Goal: Transaction & Acquisition: Purchase product/service

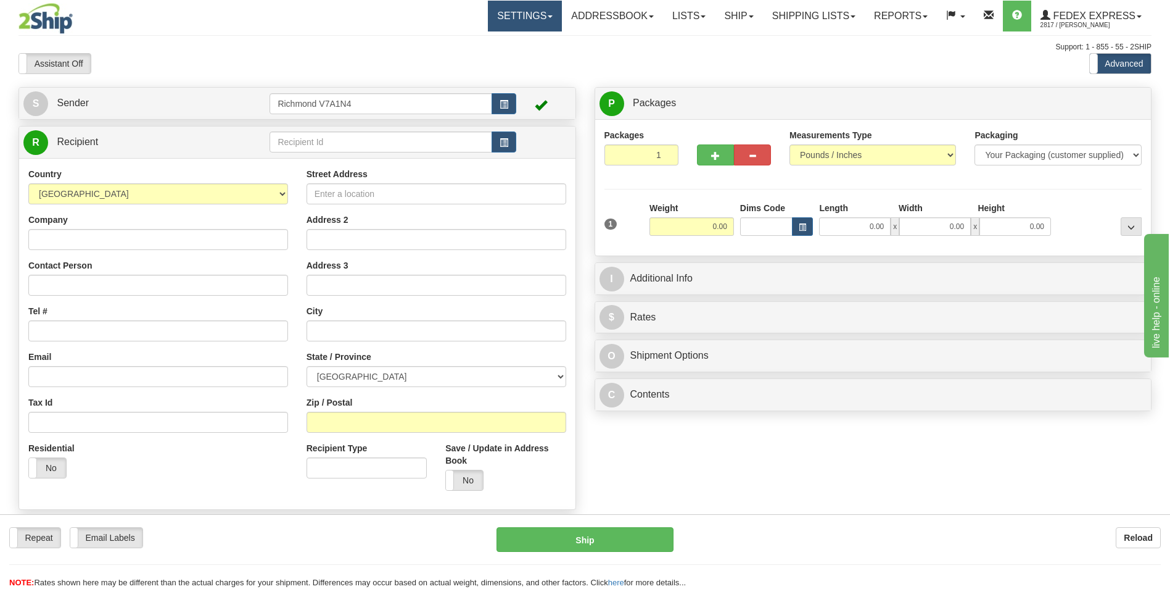
click at [528, 18] on link "Settings" at bounding box center [525, 16] width 74 height 31
click at [594, 66] on div "Assistant On Assistant Off Do a return Do a return Previous Next Standard Advan…" at bounding box center [585, 63] width 1152 height 21
click at [717, 21] on link "Ship" at bounding box center [739, 16] width 48 height 31
click at [596, 56] on div "Assistant On Assistant Off Do a return Do a return Previous Next Standard Advan…" at bounding box center [585, 63] width 1152 height 21
click at [352, 147] on input "text" at bounding box center [381, 141] width 222 height 21
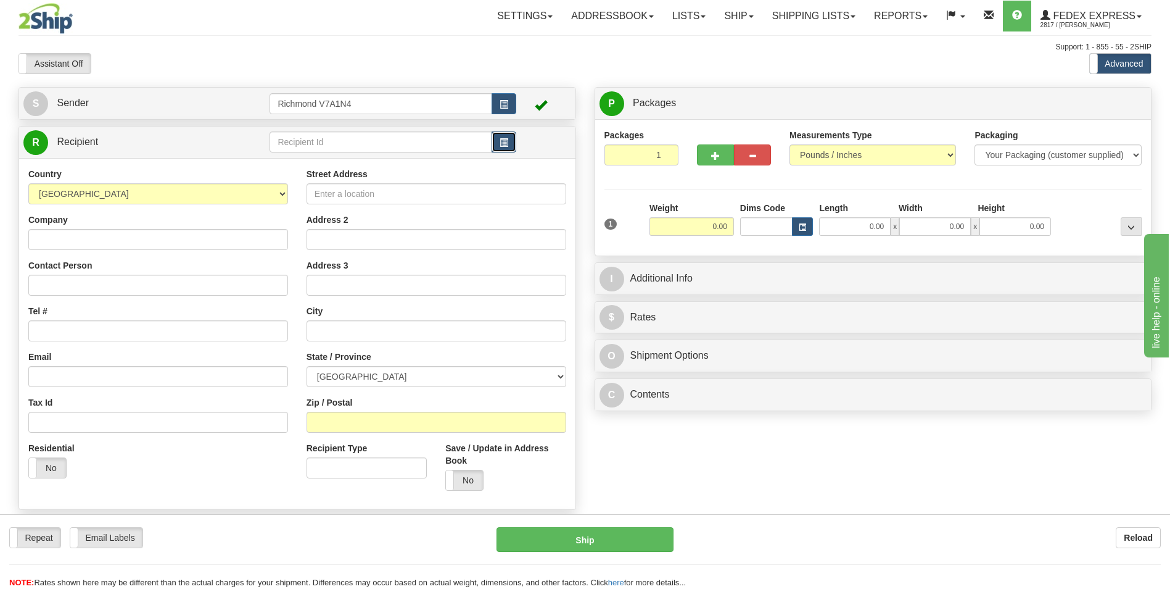
click at [497, 144] on button "button" at bounding box center [504, 141] width 25 height 21
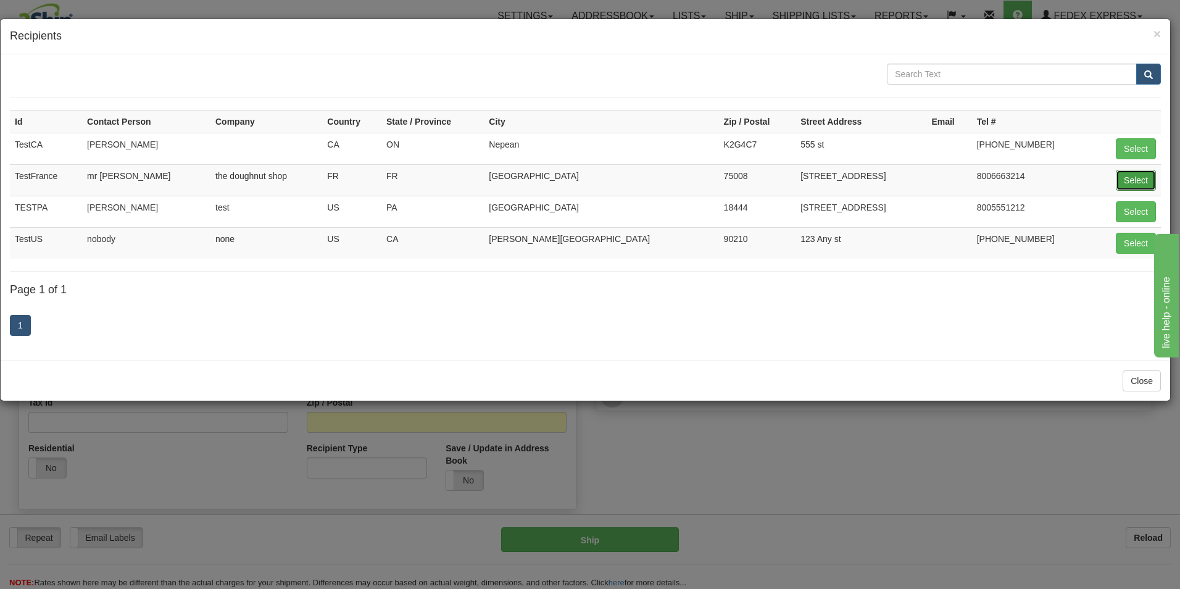
click at [1128, 178] on button "Select" at bounding box center [1136, 180] width 40 height 21
type input "TestFrance"
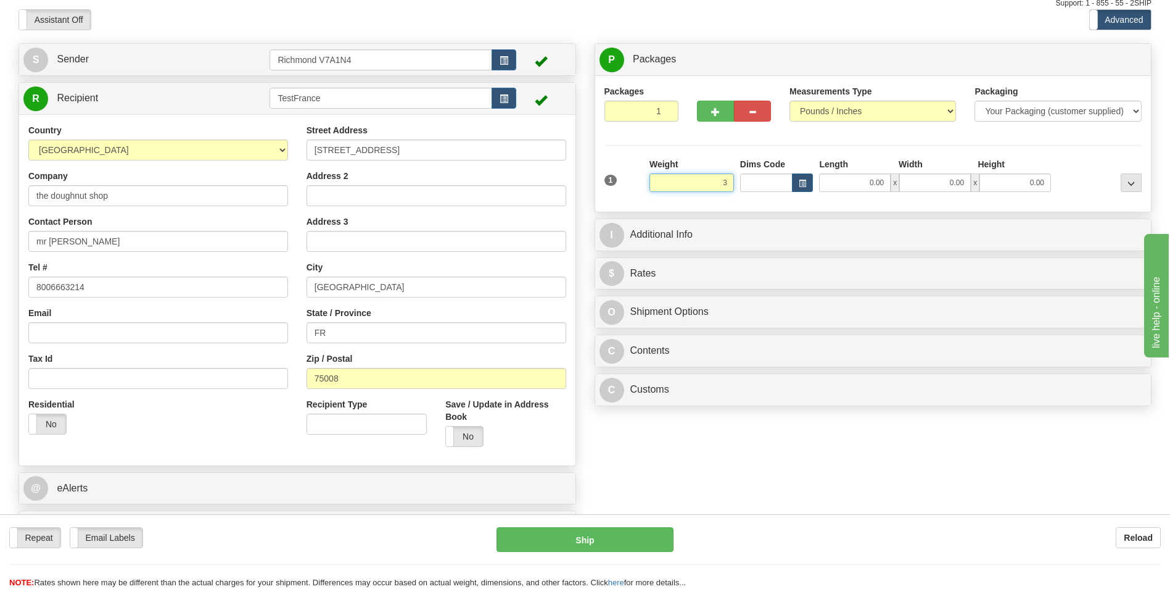
scroll to position [62, 0]
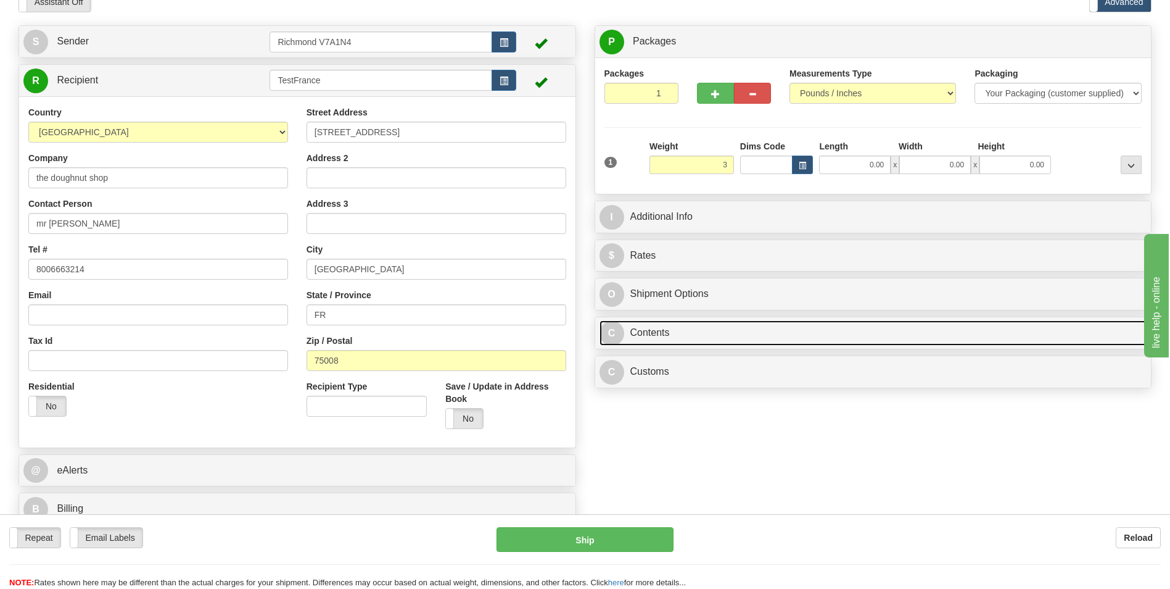
type input "3.00"
click at [657, 334] on link "C Contents" at bounding box center [874, 332] width 548 height 25
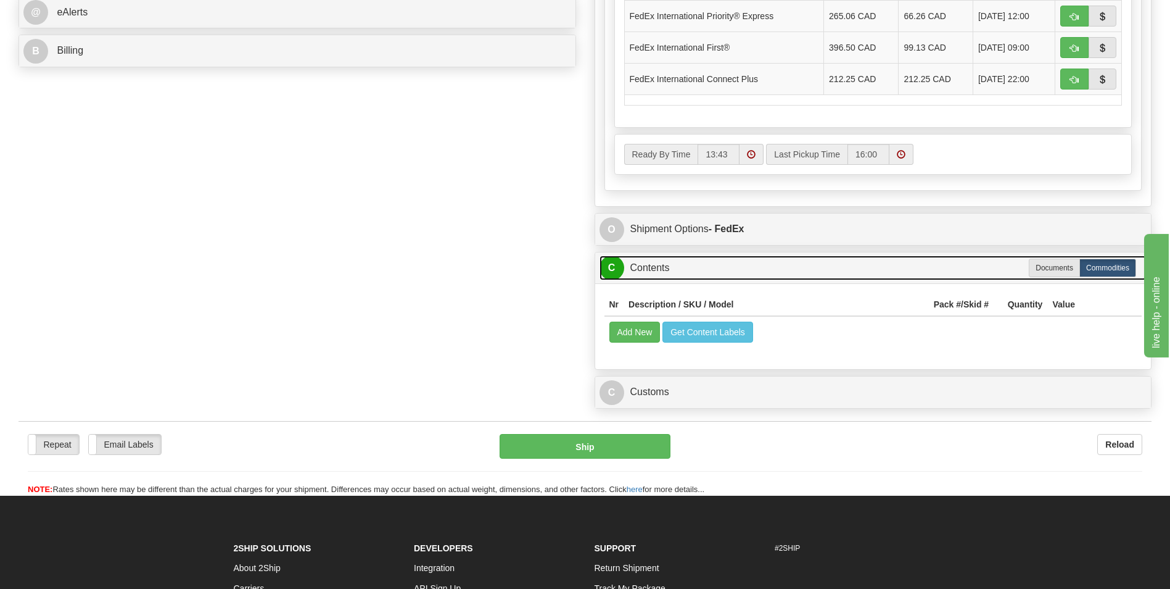
scroll to position [497, 0]
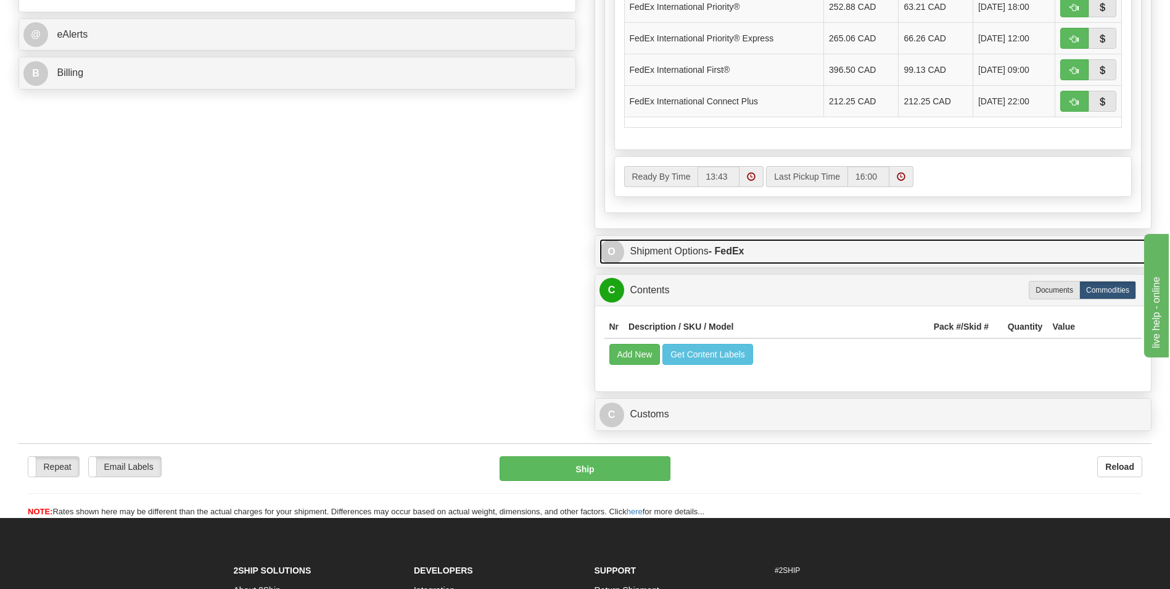
click at [703, 250] on link "O Shipment Options - FedEx" at bounding box center [874, 251] width 548 height 25
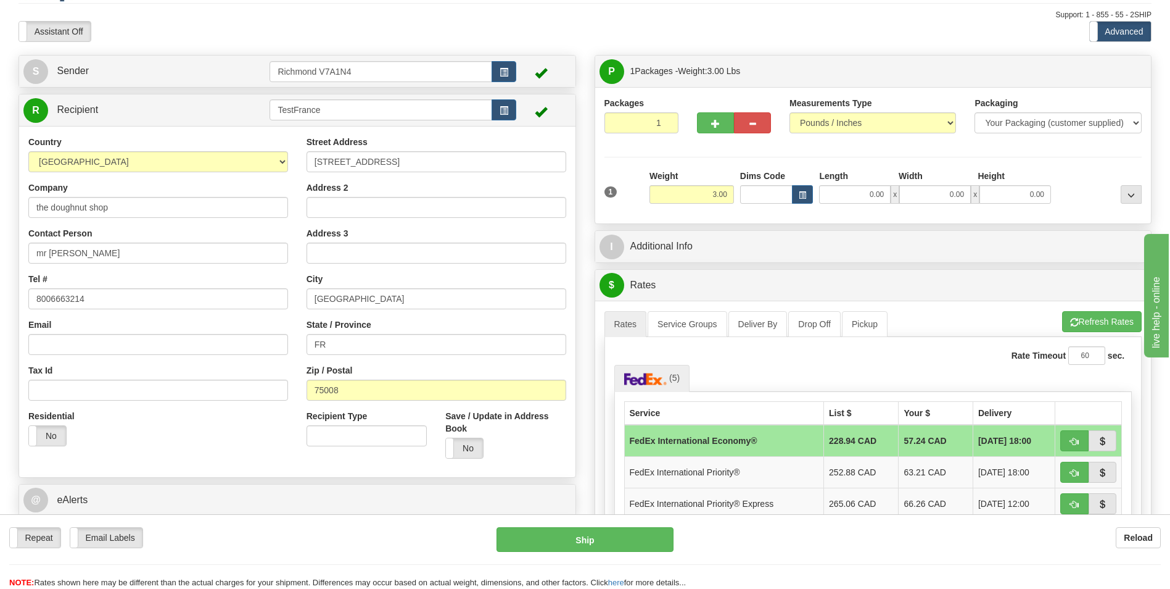
scroll to position [4, 0]
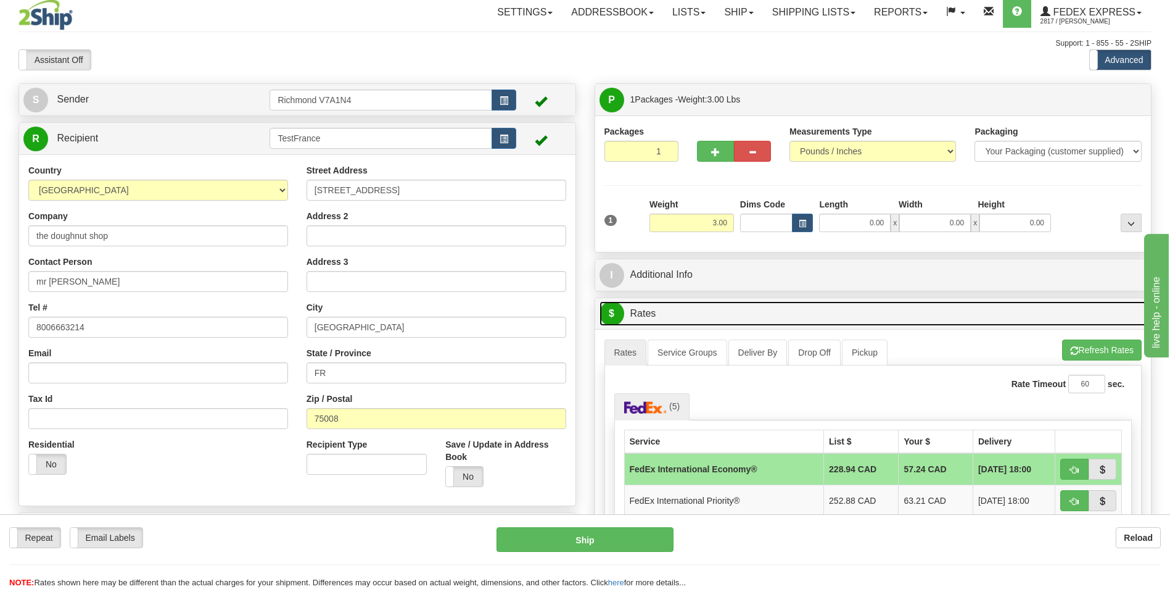
click at [639, 310] on link "$ Rates" at bounding box center [874, 313] width 548 height 25
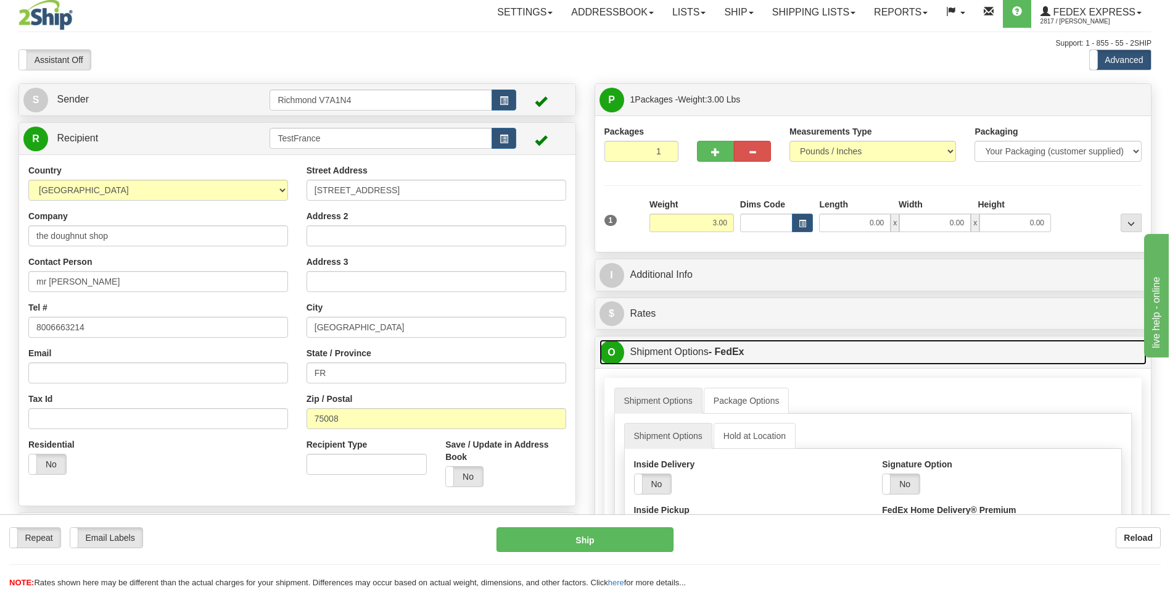
click at [681, 347] on link "O Shipment Options - FedEx" at bounding box center [874, 351] width 548 height 25
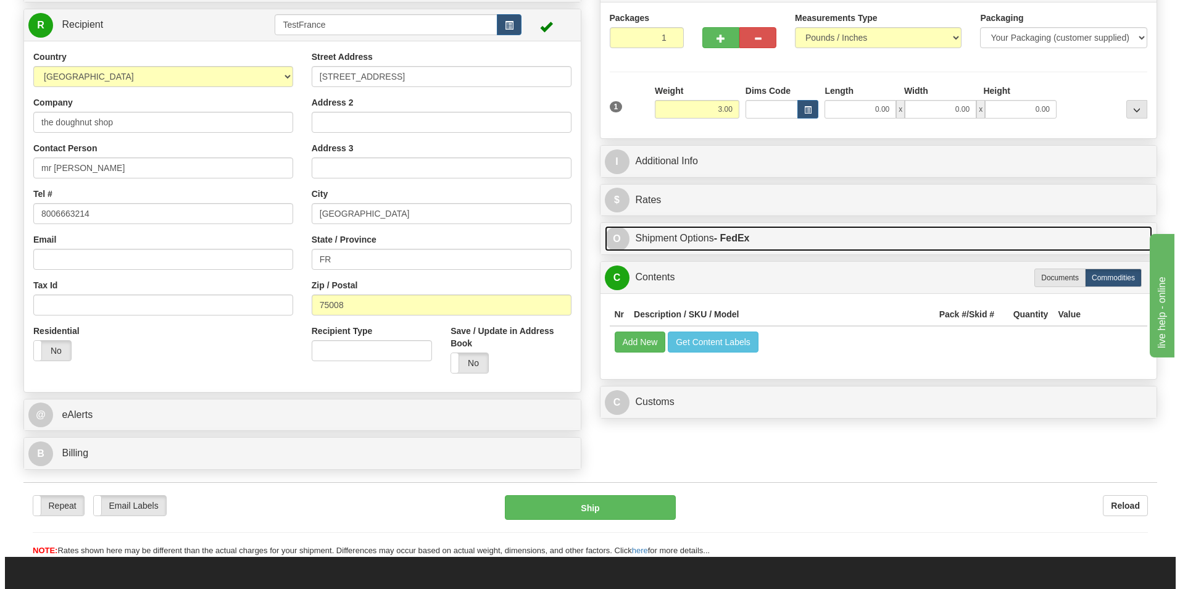
scroll to position [127, 0]
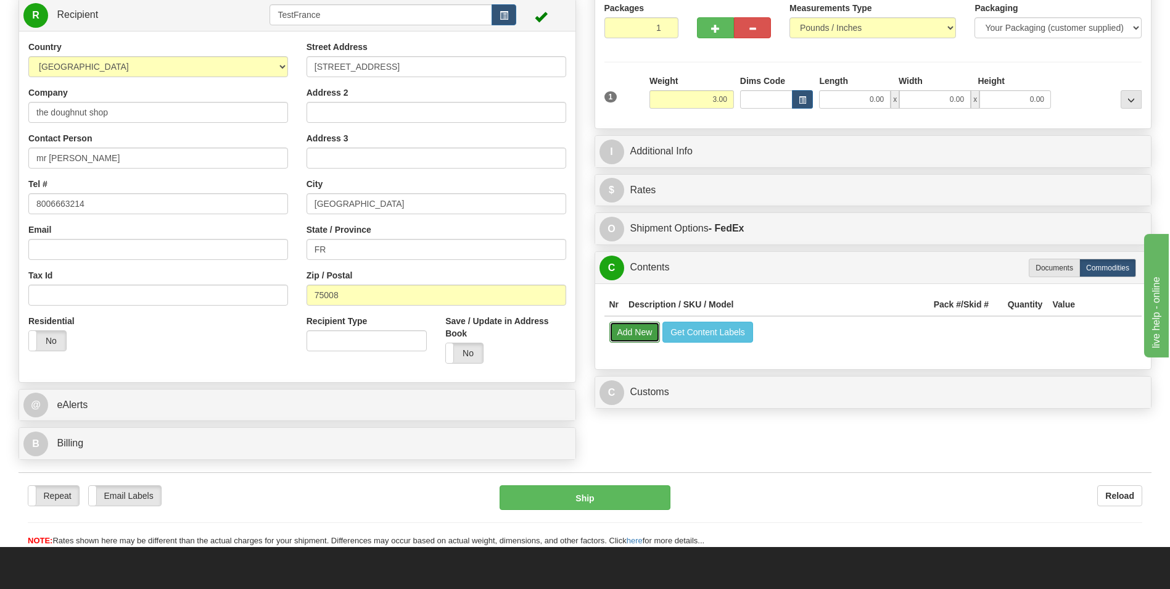
click at [632, 333] on button "Add New" at bounding box center [635, 331] width 51 height 21
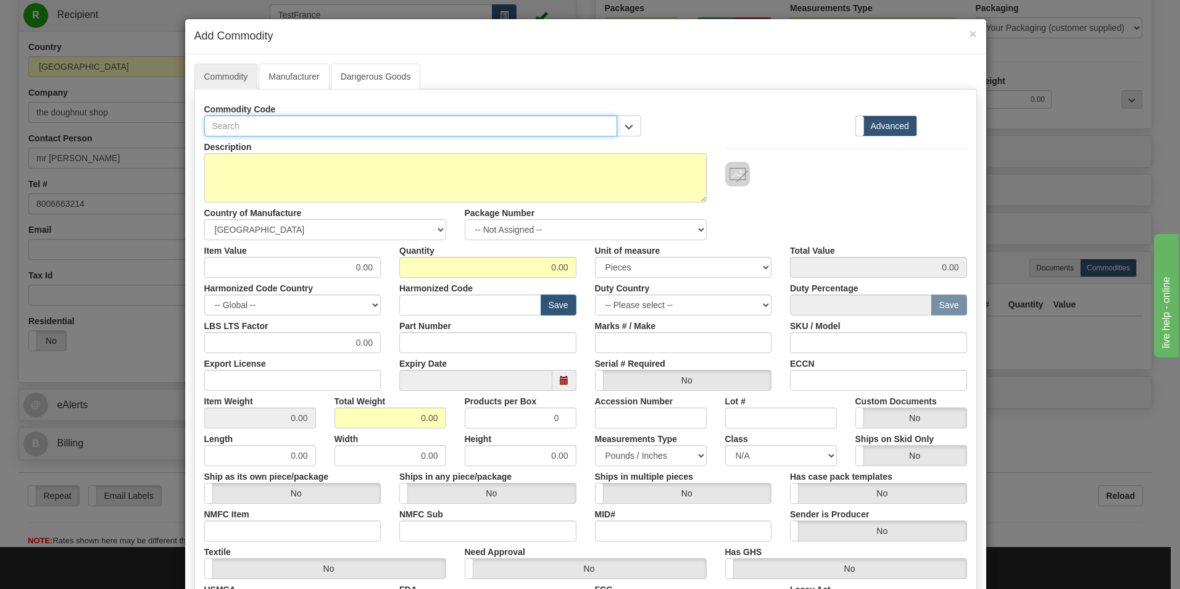
click at [442, 124] on input "text" at bounding box center [410, 125] width 413 height 21
click at [627, 128] on span "button" at bounding box center [628, 127] width 9 height 8
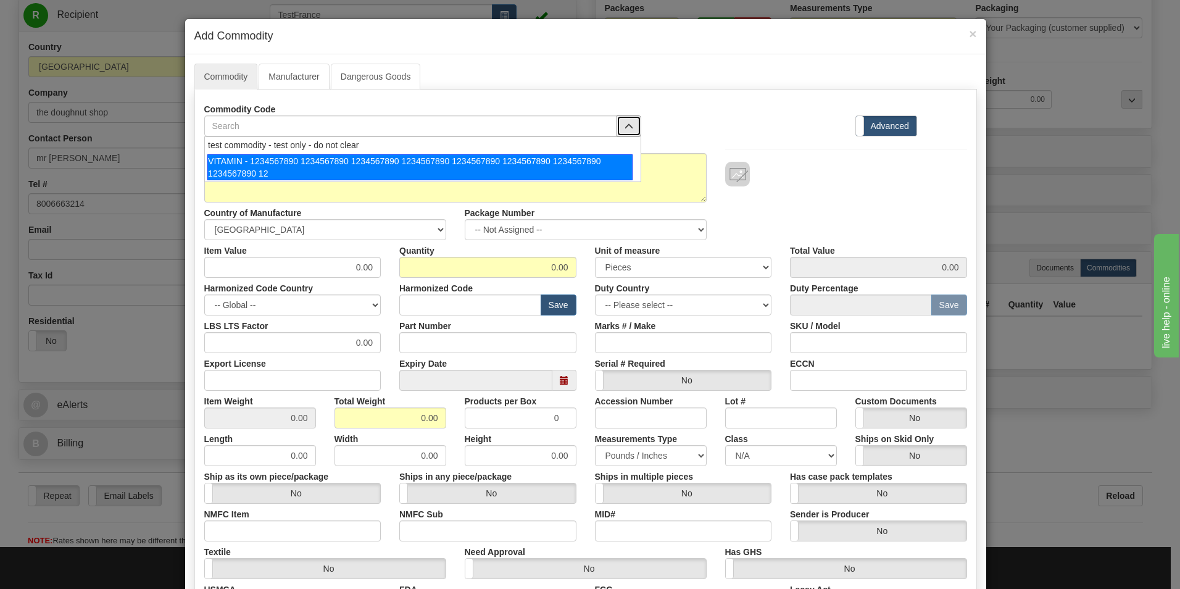
click at [392, 164] on div "VITAMIN - 1234567890 1234567890 1234567890 1234567890 1234567890 1234567890 123…" at bounding box center [419, 167] width 425 height 26
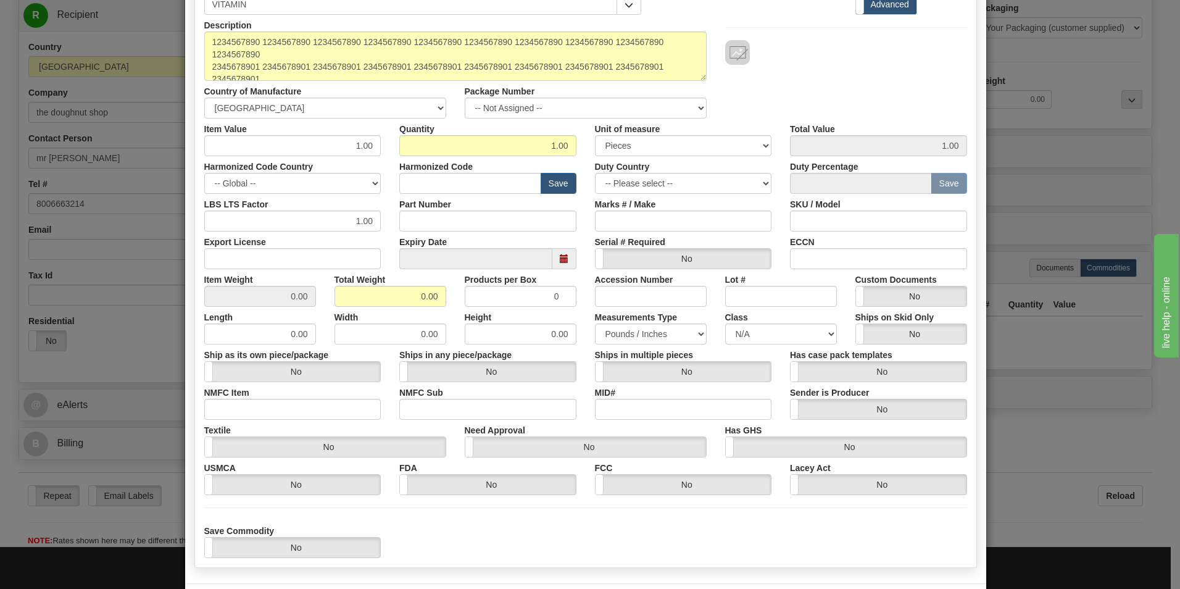
scroll to position [123, 0]
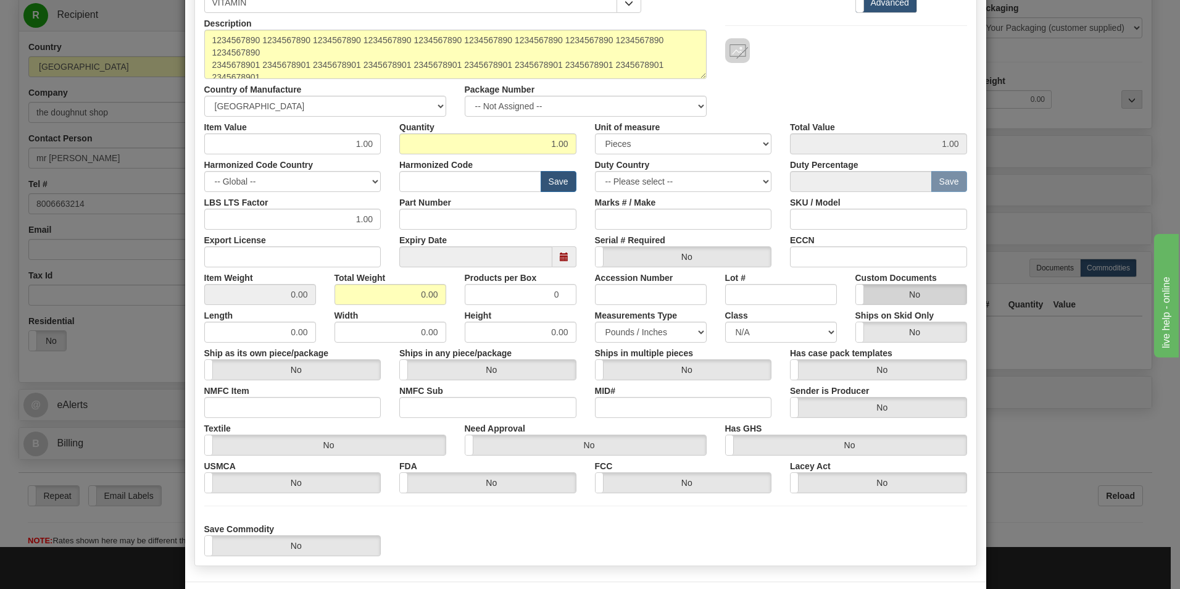
click at [942, 299] on label "No" at bounding box center [911, 294] width 110 height 20
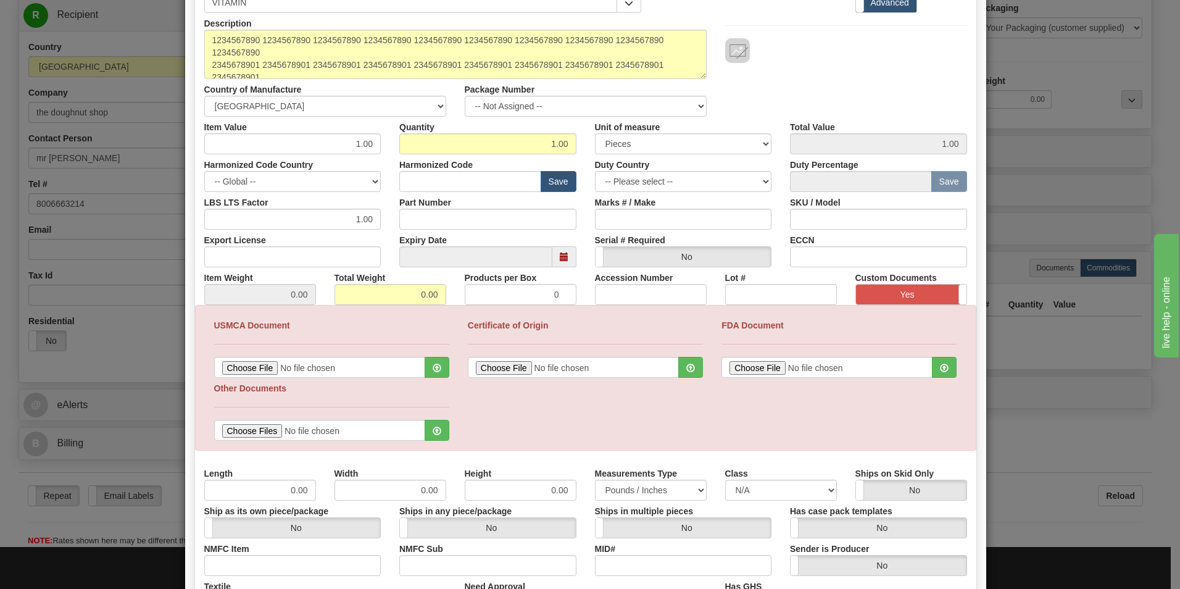
scroll to position [185, 0]
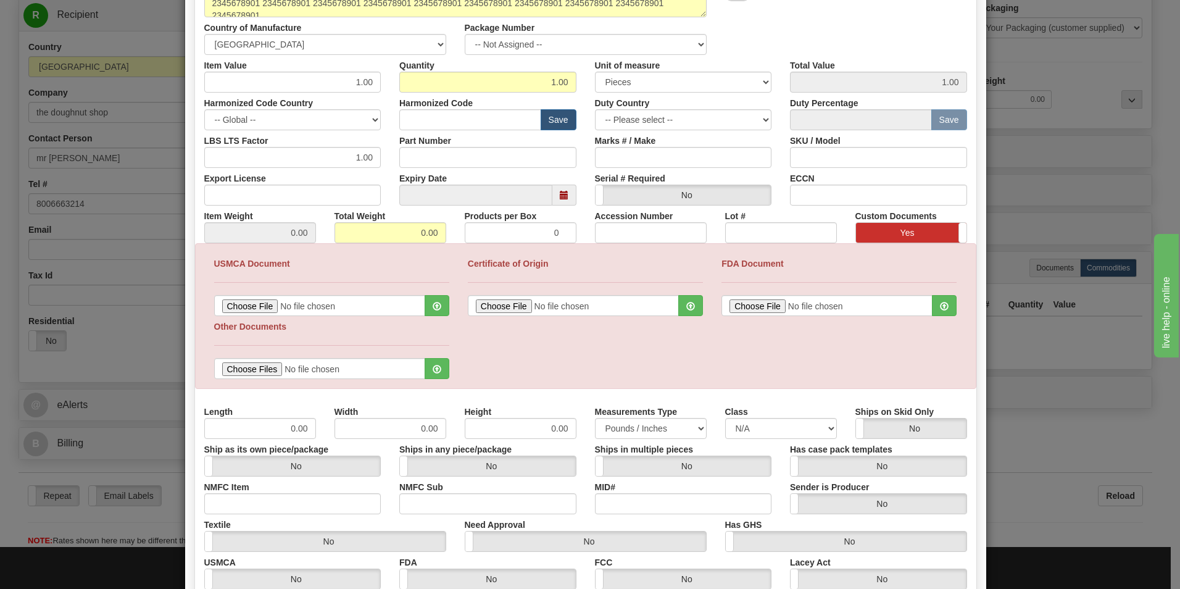
click at [887, 232] on label "Yes" at bounding box center [911, 233] width 110 height 20
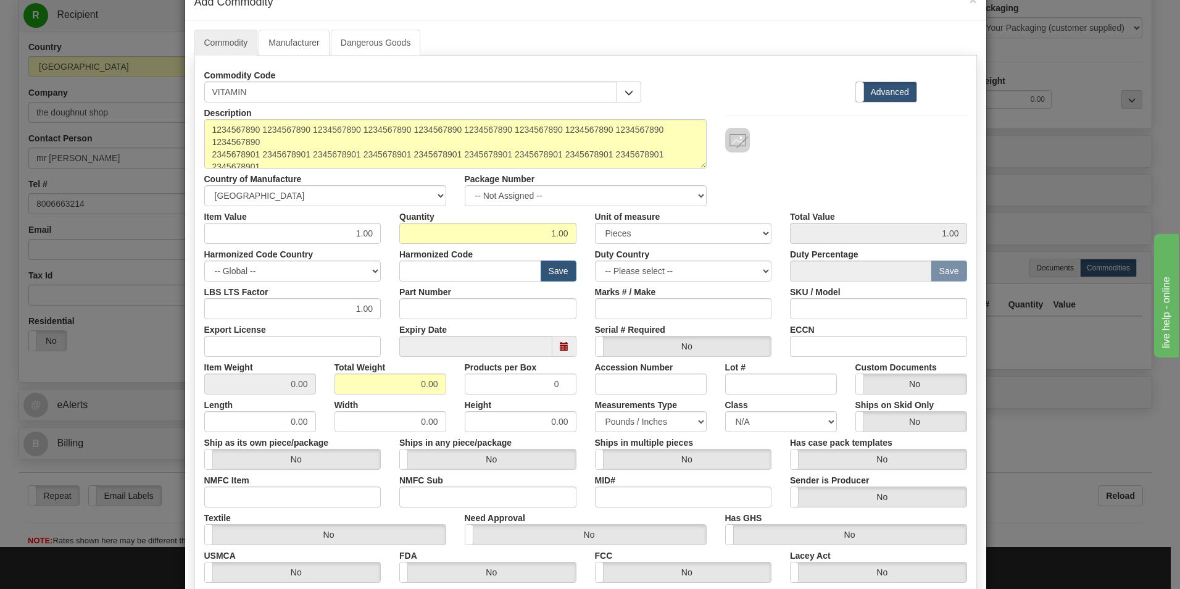
scroll to position [62, 0]
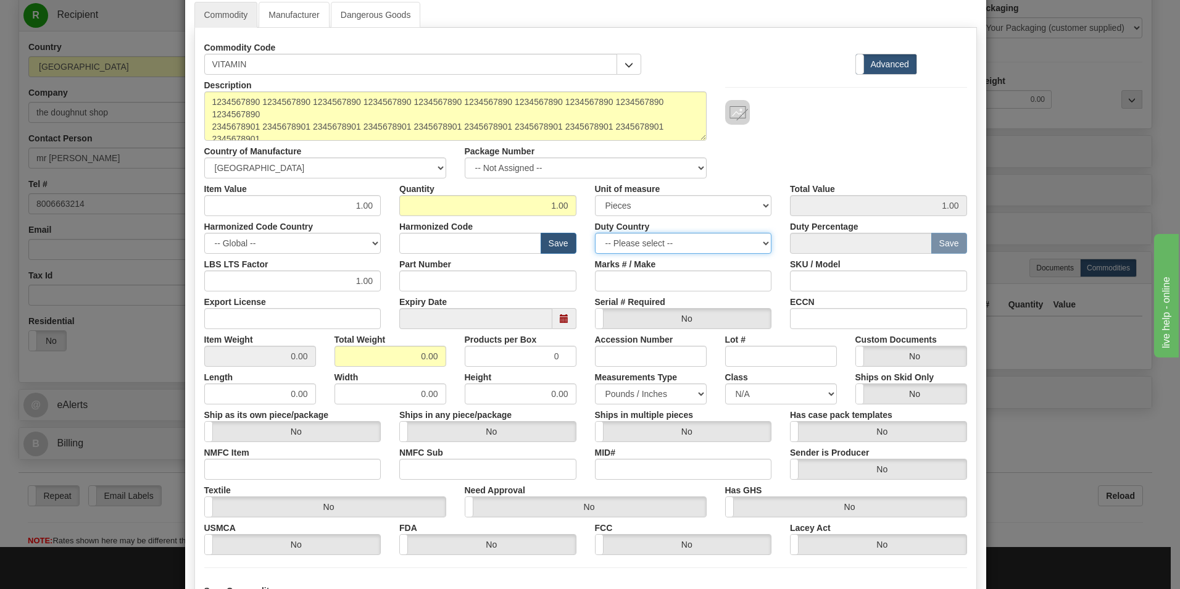
click at [652, 246] on select "-- Please select -- [GEOGRAPHIC_DATA] [GEOGRAPHIC_DATA] [GEOGRAPHIC_DATA] [GEOG…" at bounding box center [683, 243] width 177 height 21
select select "CA"
click at [595, 233] on select "-- Please select -- [GEOGRAPHIC_DATA] [GEOGRAPHIC_DATA] [GEOGRAPHIC_DATA] [GEOG…" at bounding box center [683, 243] width 177 height 21
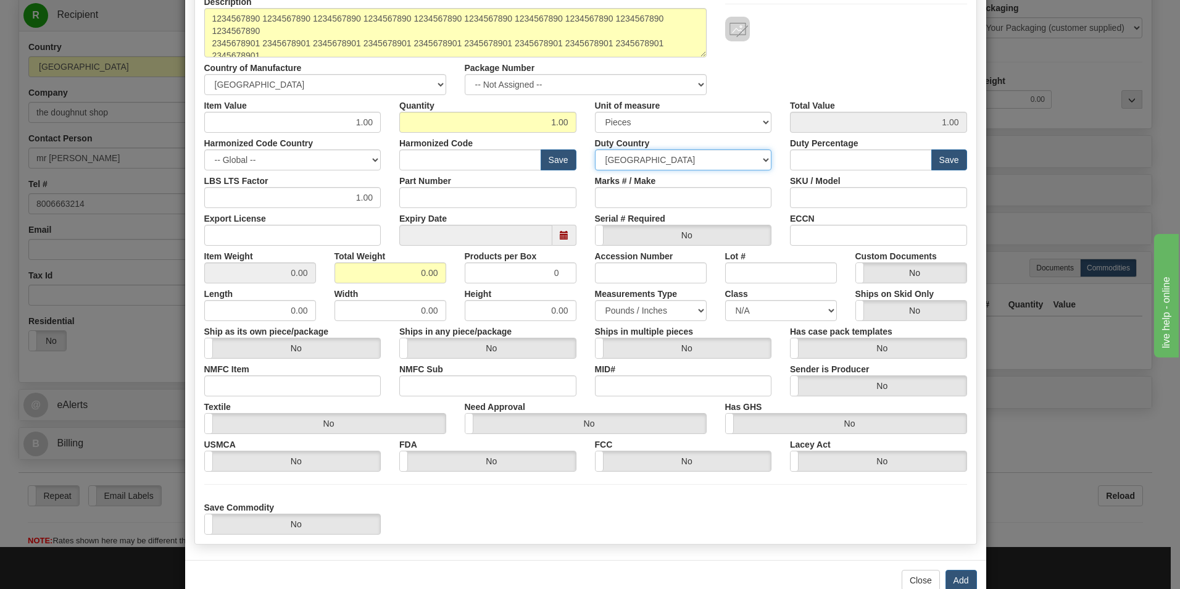
scroll to position [175, 0]
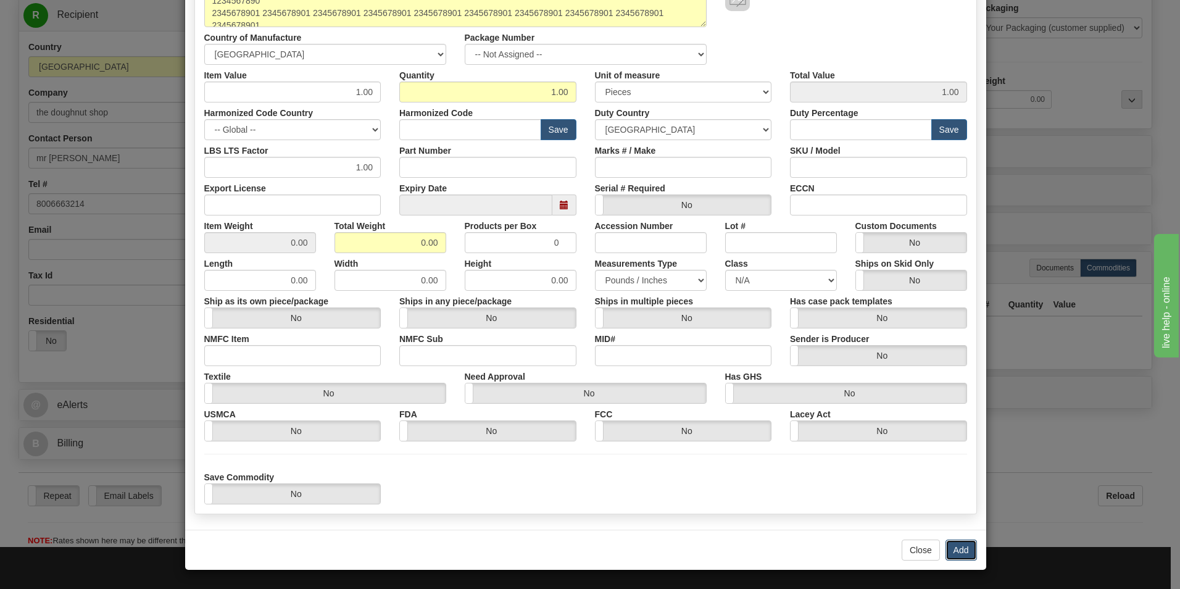
click at [962, 547] on button "Add" at bounding box center [960, 549] width 31 height 21
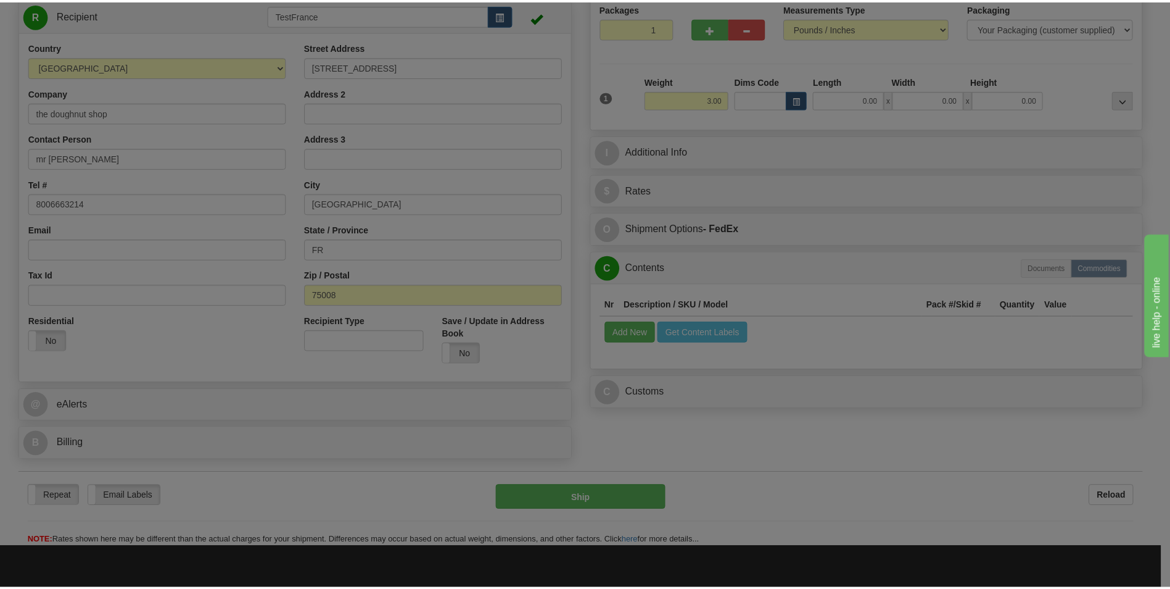
scroll to position [0, 0]
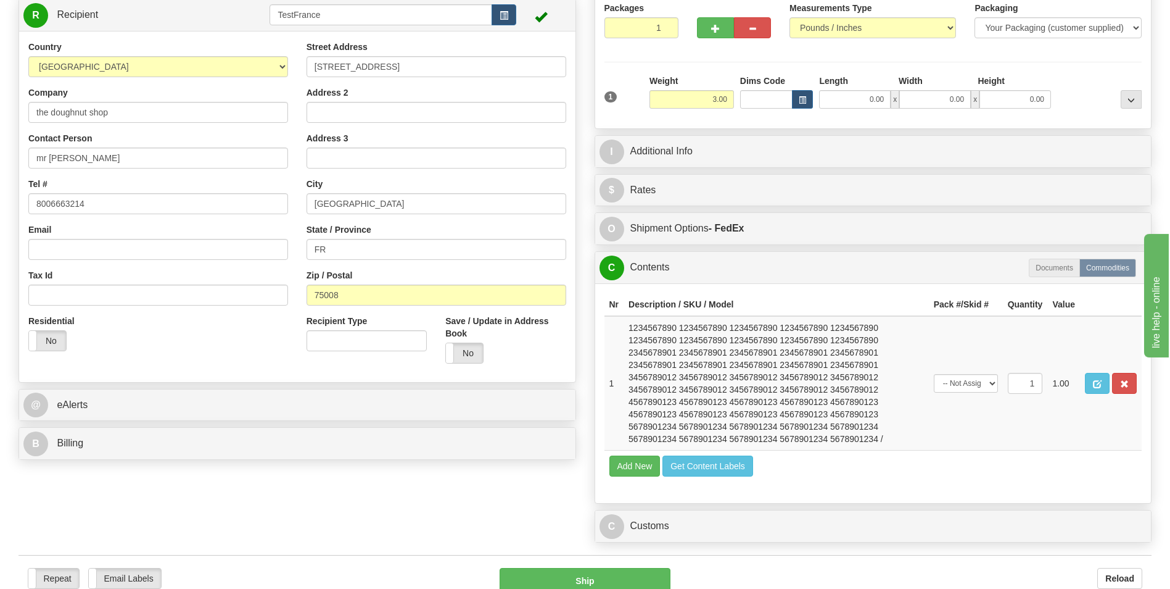
click at [590, 151] on div "P Packages 1 Packages - Weight: 3.00 Lbs Shipment Level Shipm. Package Level Pa…" at bounding box center [874, 254] width 576 height 589
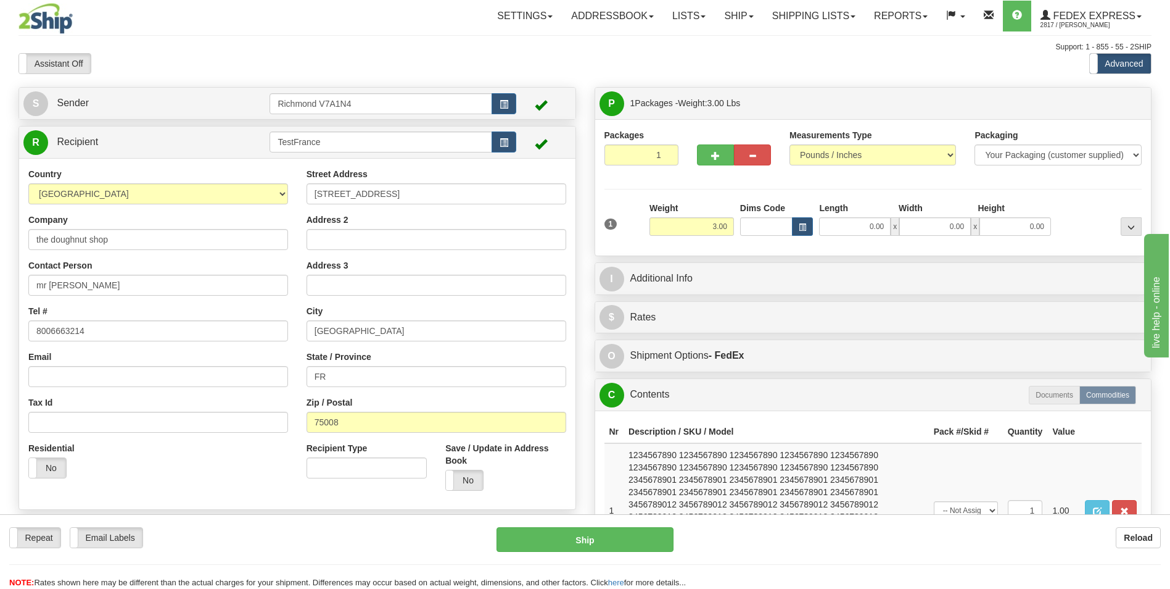
click at [587, 64] on div "Assistant On Assistant Off Do a return Do a return Previous Next Standard Advan…" at bounding box center [585, 63] width 1152 height 21
click at [695, 12] on link "Lists" at bounding box center [689, 16] width 52 height 31
click at [565, 59] on div "Assistant On Assistant Off Do a return Do a return Previous Next Standard Advan…" at bounding box center [585, 63] width 1152 height 21
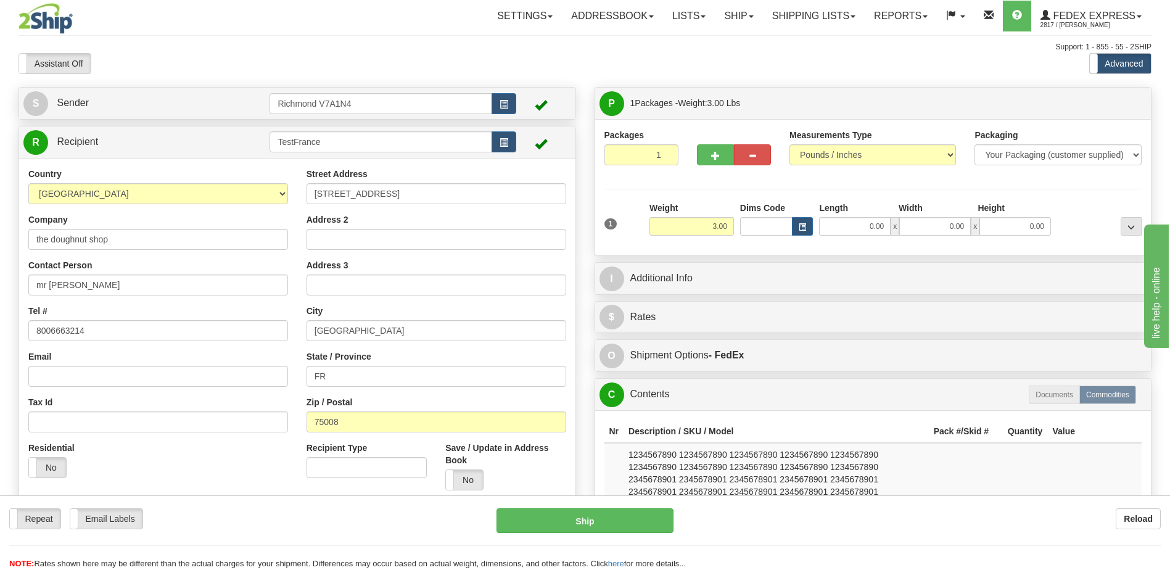
click at [141, 33] on div at bounding box center [109, 18] width 180 height 31
click at [523, 16] on link "Settings" at bounding box center [525, 16] width 74 height 31
